Goal: Information Seeking & Learning: Learn about a topic

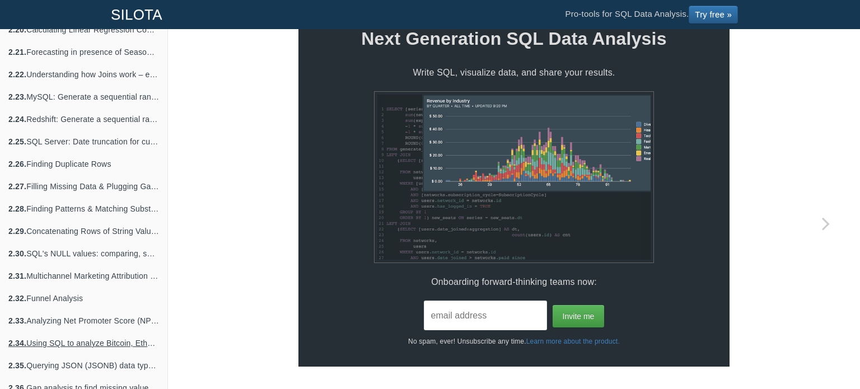
scroll to position [783, 0]
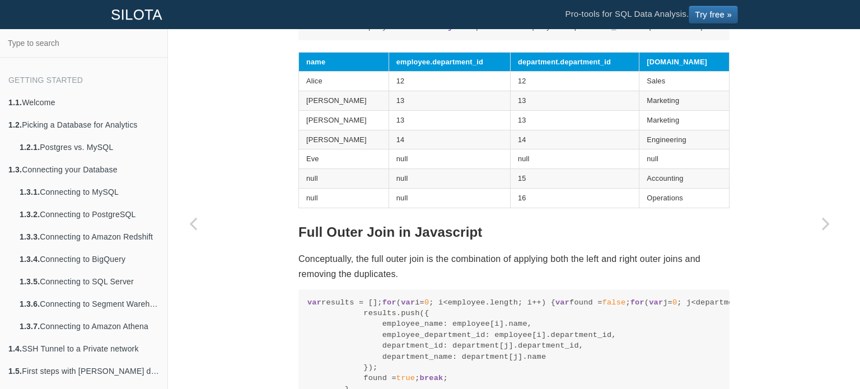
scroll to position [3498, 0]
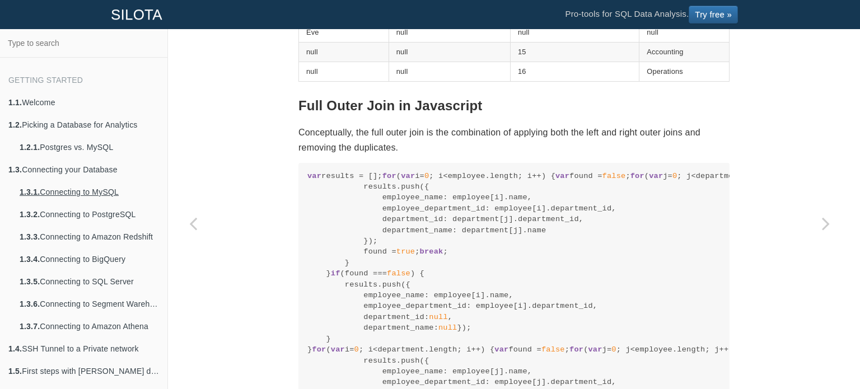
click at [71, 194] on link "1.3.1. Connecting to MySQL" at bounding box center [89, 192] width 156 height 22
click at [72, 210] on link "1.3.2. Connecting to PostgreSQL" at bounding box center [89, 214] width 156 height 22
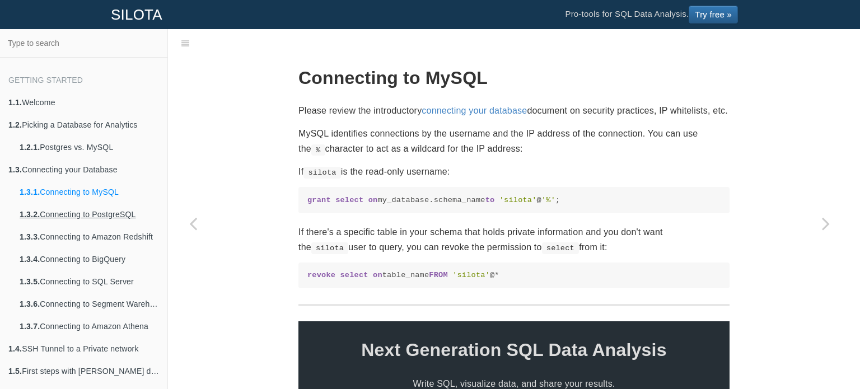
click at [72, 210] on link "1.3.2. Connecting to PostgreSQL" at bounding box center [89, 214] width 156 height 22
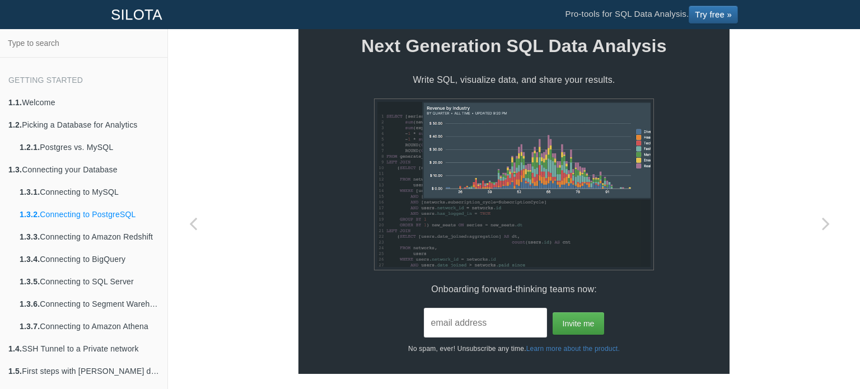
scroll to position [359, 0]
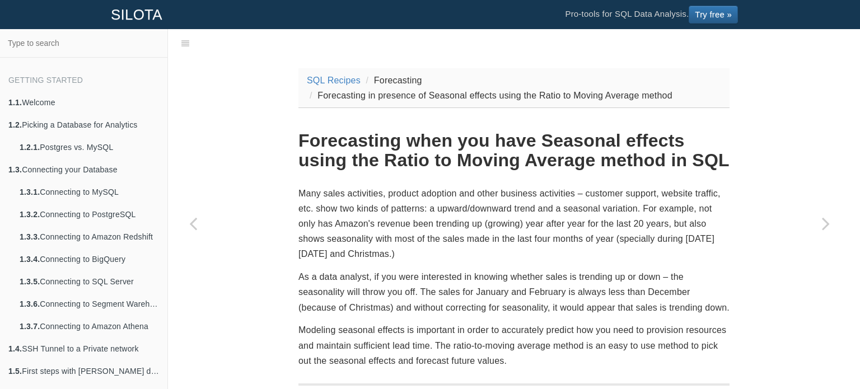
scroll to position [28, 0]
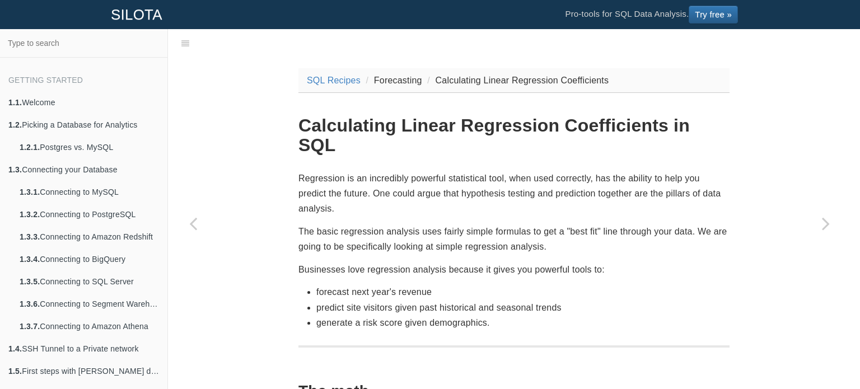
scroll to position [28, 0]
